Goal: Find specific page/section: Find specific page/section

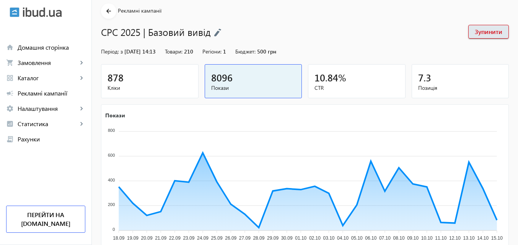
scroll to position [77, 0]
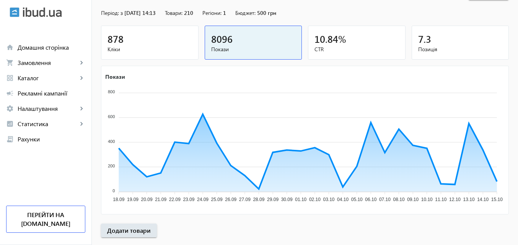
scroll to position [77, 0]
